Goal: Navigation & Orientation: Find specific page/section

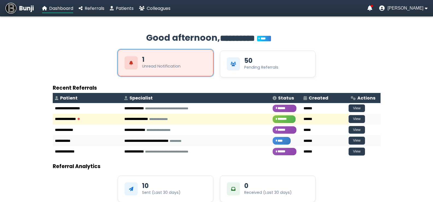
click at [157, 67] on div "Unread Notification" at bounding box center [161, 66] width 38 height 6
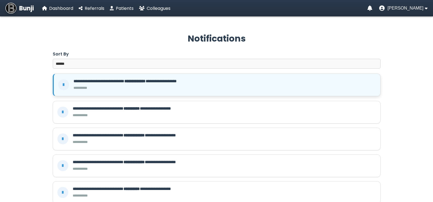
click at [145, 83] on b "**********" at bounding box center [134, 81] width 21 height 4
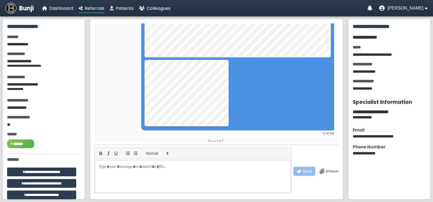
scroll to position [169, 0]
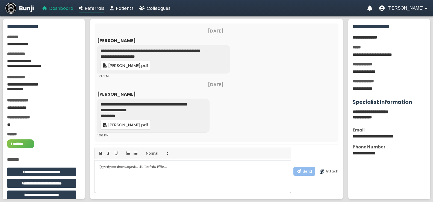
click at [53, 8] on span "Dashboard" at bounding box center [61, 8] width 24 height 6
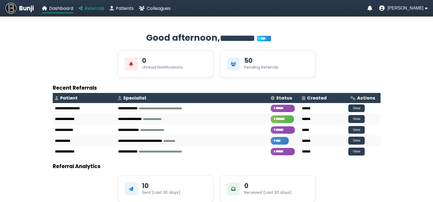
click at [87, 7] on span "Referrals" at bounding box center [95, 8] width 20 height 6
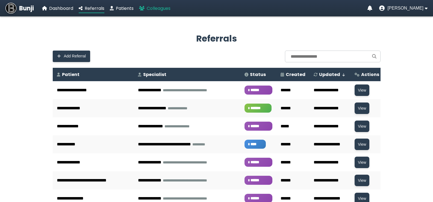
click at [156, 5] on link "Colleagues" at bounding box center [154, 8] width 31 height 7
